Goal: Find specific page/section: Find specific page/section

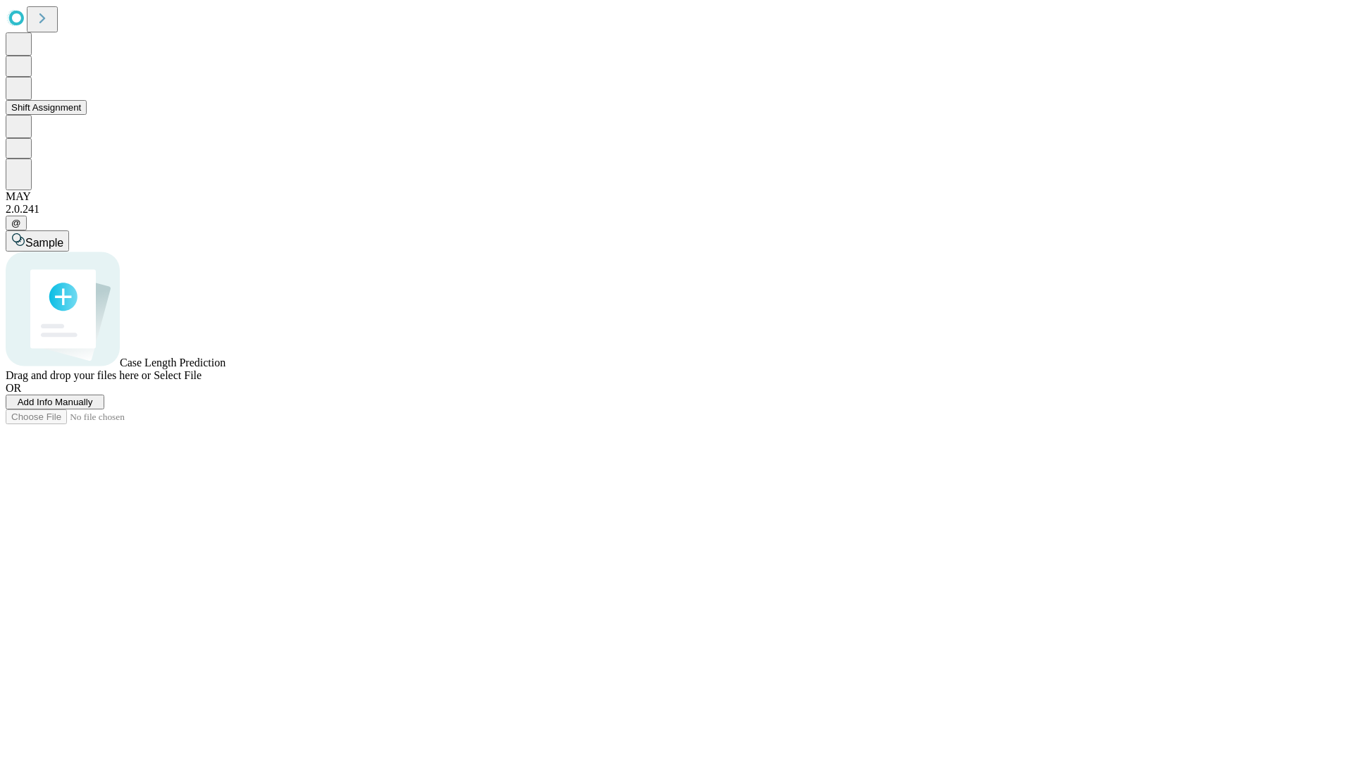
click at [87, 115] on button "Shift Assignment" at bounding box center [46, 107] width 81 height 15
